Goal: Information Seeking & Learning: Understand process/instructions

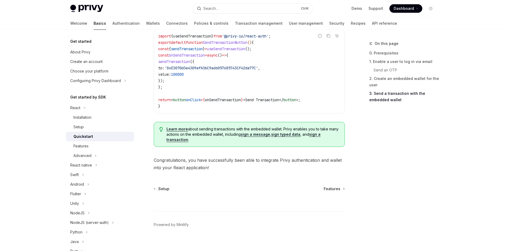
scroll to position [527, 0]
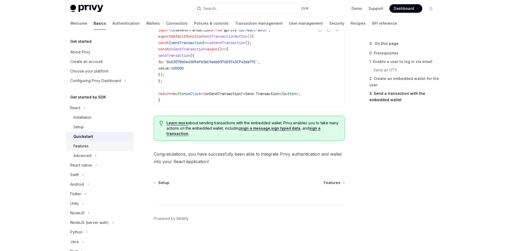
click at [85, 145] on div "Features" at bounding box center [80, 146] width 15 height 6
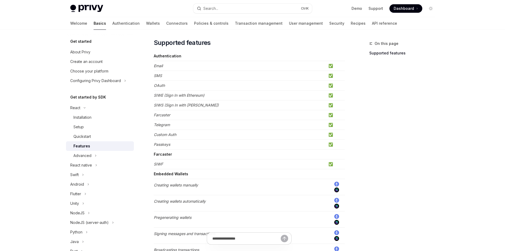
scroll to position [27, 0]
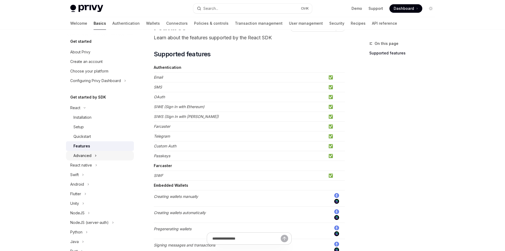
click at [94, 155] on button "Advanced" at bounding box center [100, 156] width 68 height 10
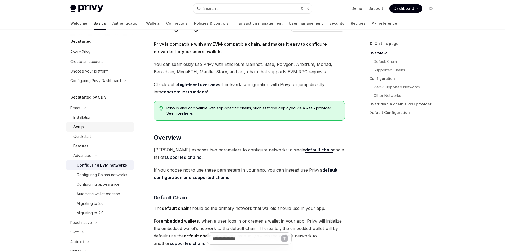
click at [90, 127] on div "Setup" at bounding box center [101, 127] width 57 height 6
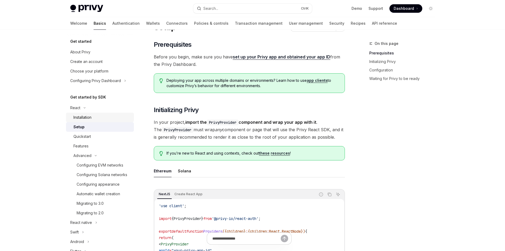
click at [91, 119] on div "Installation" at bounding box center [82, 117] width 18 height 6
type textarea "*"
